Goal: Task Accomplishment & Management: Use online tool/utility

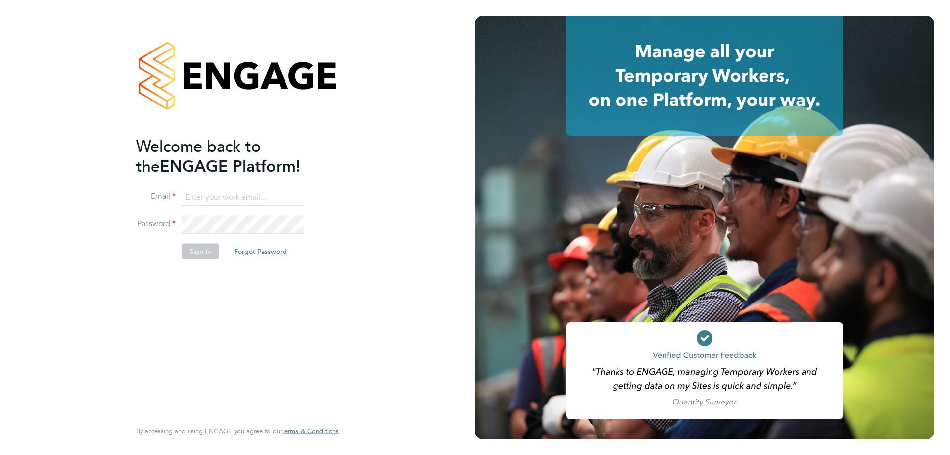
type input "[EMAIL_ADDRESS][DOMAIN_NAME]"
click at [263, 233] on li "Password" at bounding box center [232, 230] width 193 height 28
drag, startPoint x: 216, startPoint y: 251, endPoint x: 221, endPoint y: 252, distance: 5.6
click at [216, 251] on button "Sign In" at bounding box center [201, 252] width 38 height 16
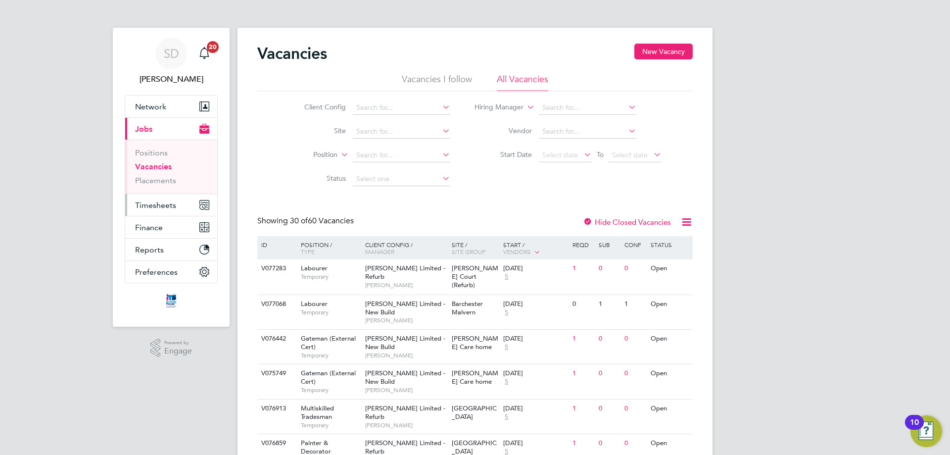
click at [171, 204] on span "Timesheets" at bounding box center [155, 204] width 41 height 9
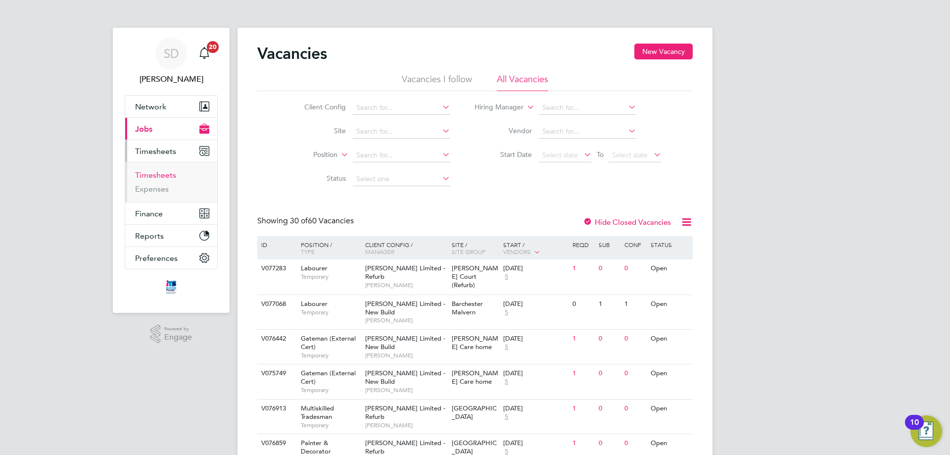
click at [154, 175] on link "Timesheets" at bounding box center [155, 174] width 41 height 9
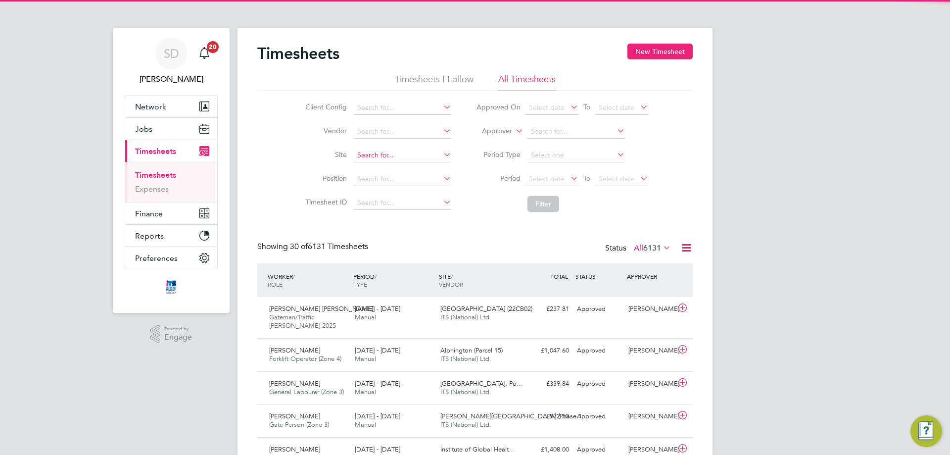
click at [377, 155] on input at bounding box center [403, 155] width 98 height 14
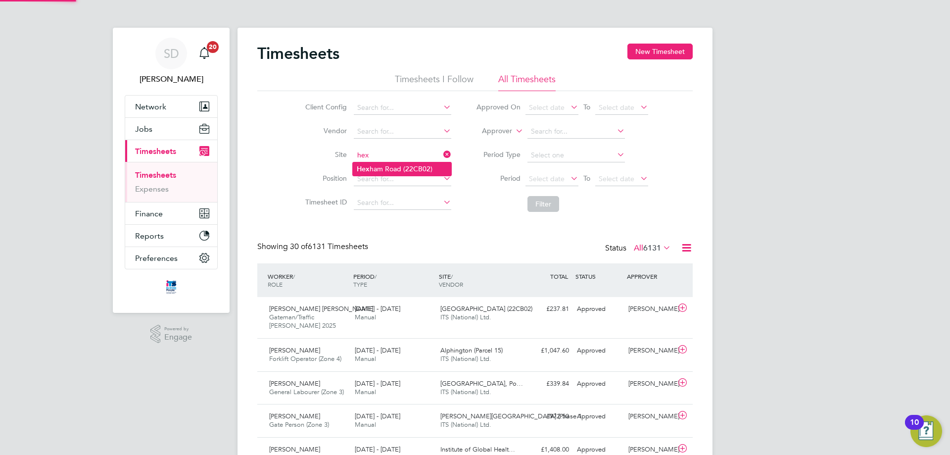
click at [420, 172] on li "Hex ham Road (22CB02)" at bounding box center [402, 168] width 99 height 13
type input "Hexham Road (22CB02)"
click at [549, 204] on button "Filter" at bounding box center [544, 204] width 32 height 16
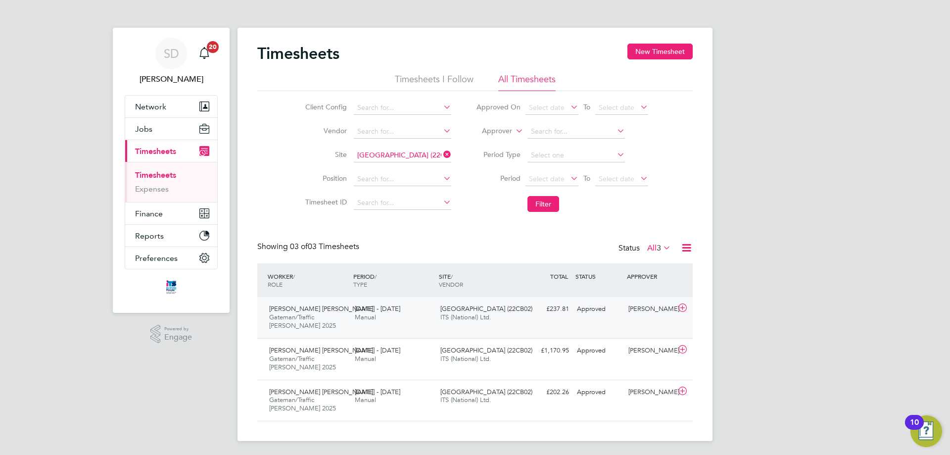
click at [515, 312] on div "Hexham Road (22CB02) ITS (National) Ltd." at bounding box center [480, 313] width 86 height 25
